Goal: Transaction & Acquisition: Purchase product/service

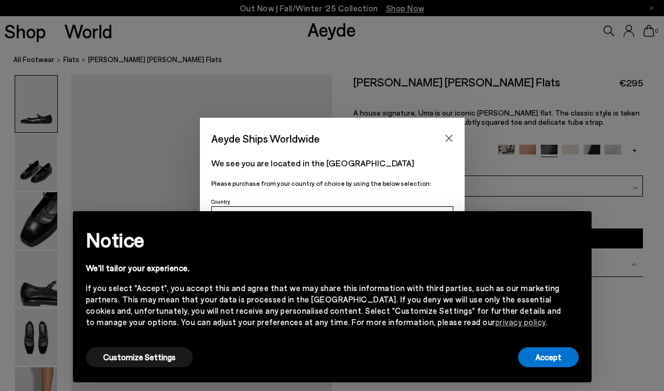
click at [527, 271] on div "We'll tailor your experience." at bounding box center [324, 268] width 476 height 11
click at [558, 368] on div "Accept" at bounding box center [548, 357] width 61 height 24
click at [545, 354] on button "Accept" at bounding box center [548, 358] width 61 height 20
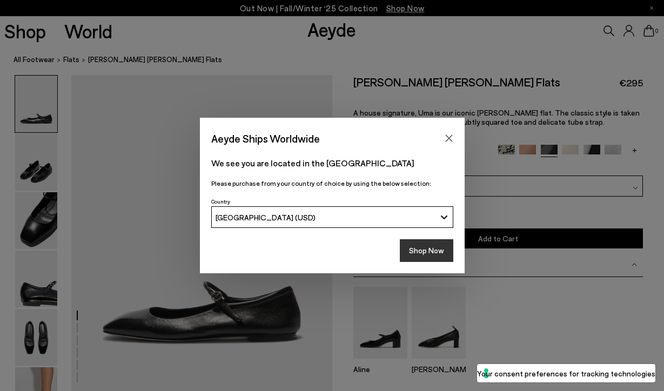
click at [432, 244] on button "Shop Now" at bounding box center [427, 250] width 54 height 23
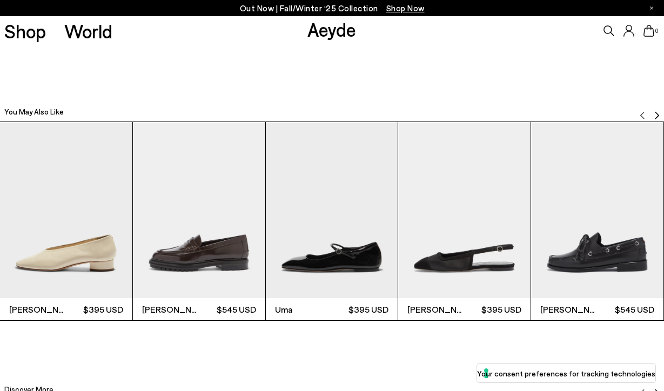
scroll to position [2098, 0]
